Goal: Find specific page/section: Find specific page/section

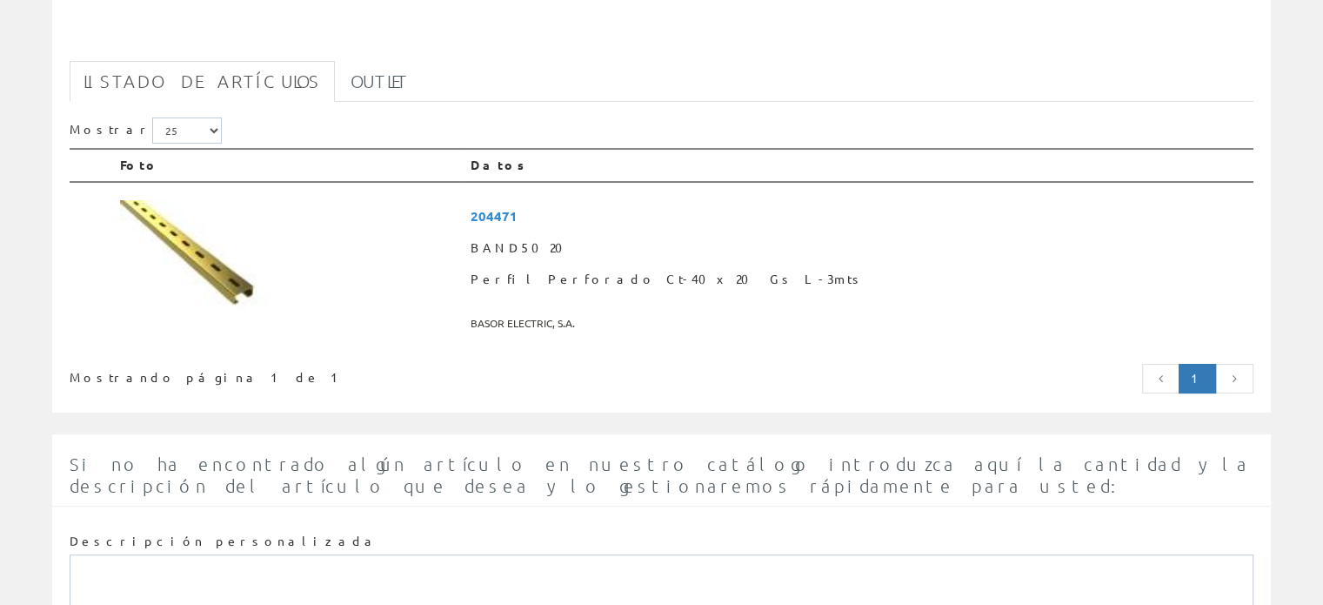
scroll to position [261, 0]
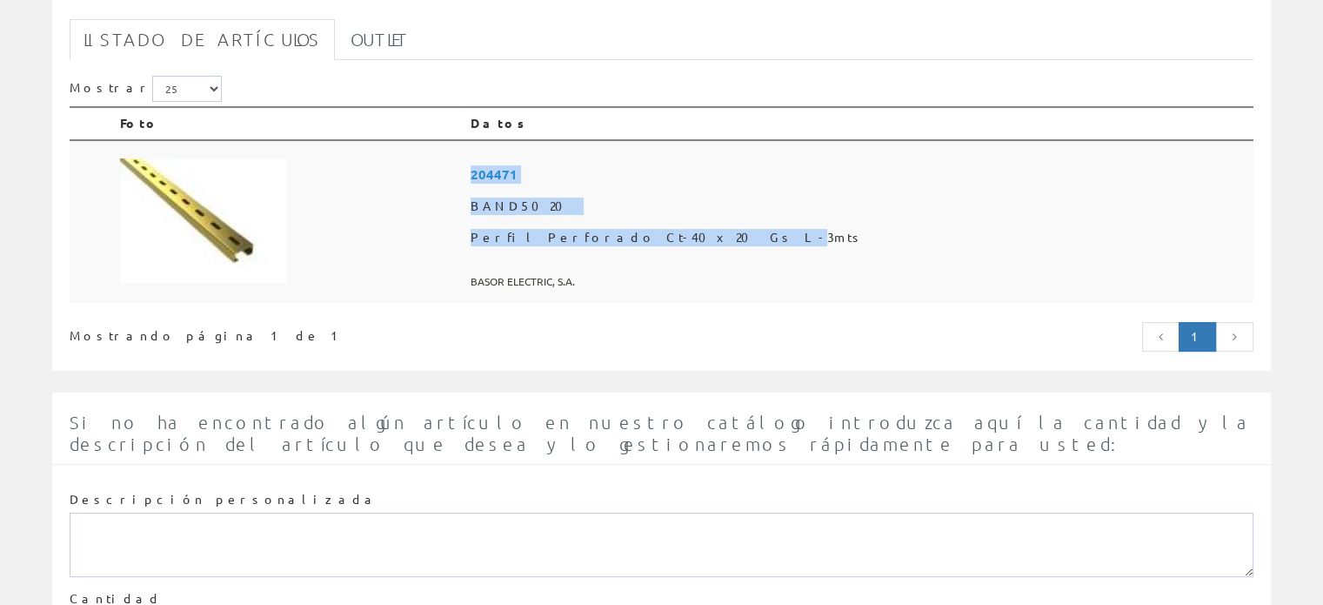
drag, startPoint x: 637, startPoint y: 232, endPoint x: 814, endPoint y: 226, distance: 177.5
click at [814, 226] on tr "204471 BAND5020 Perfil Perforado Ct-40x20 Gs L-3mts BASOR ELECTRIC, S.A." at bounding box center [662, 222] width 1184 height 164
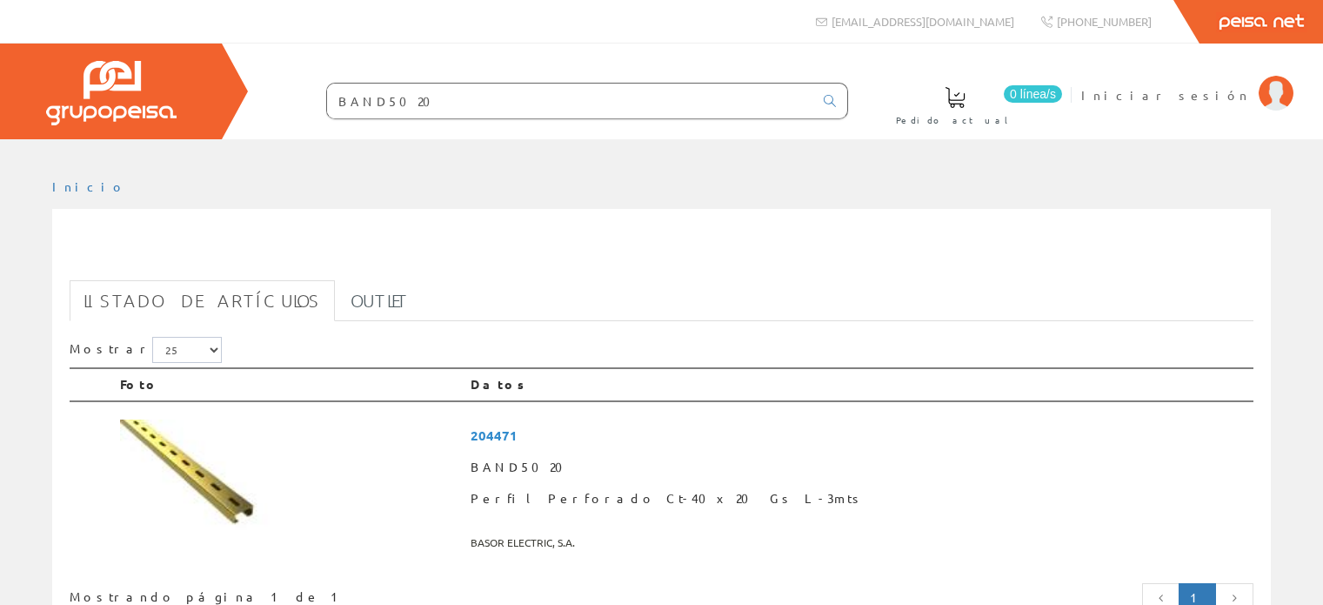
scroll to position [261, 0]
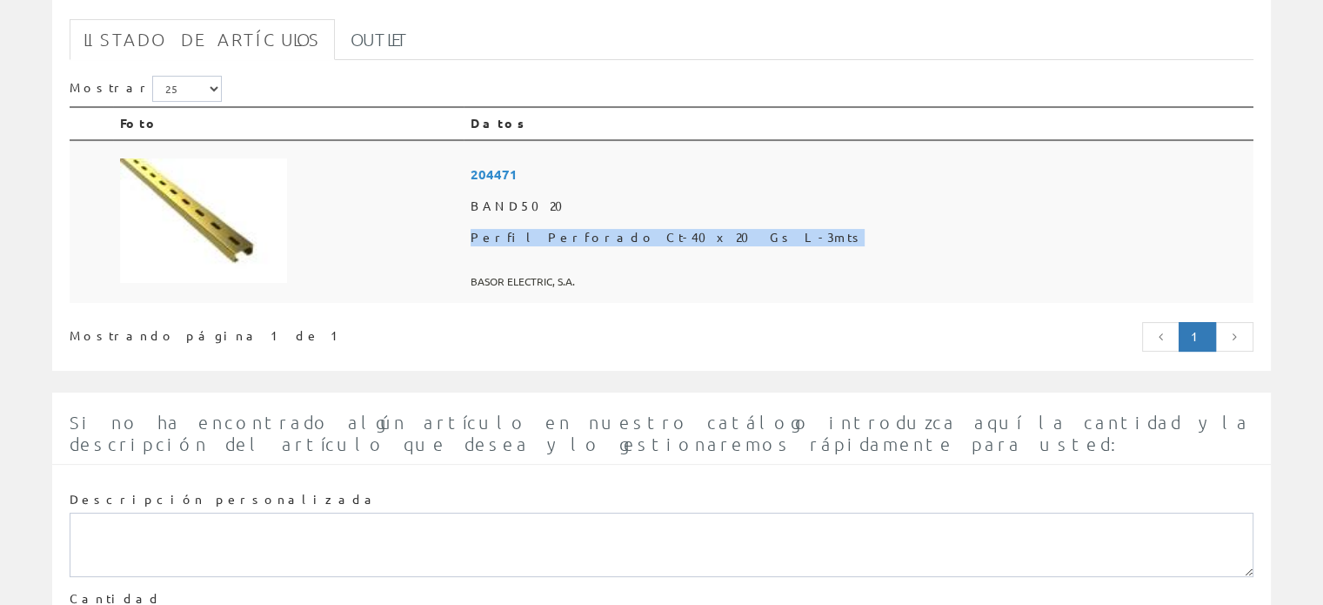
drag, startPoint x: 862, startPoint y: 229, endPoint x: 647, endPoint y: 233, distance: 214.9
click at [647, 233] on span "Perfil Perforado Ct-40x20 Gs L-3mts" at bounding box center [859, 237] width 776 height 31
